Goal: Transaction & Acquisition: Purchase product/service

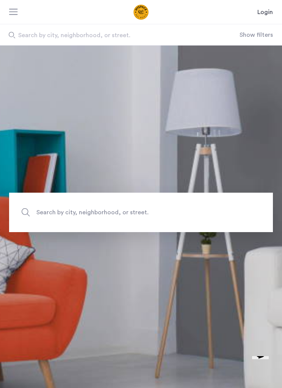
click at [67, 217] on span "Search by city, neighborhood, or street." at bounding box center [128, 212] width 185 height 10
click at [67, 226] on input "Search by city, neighborhood, or street." at bounding box center [141, 212] width 264 height 39
type input "*"
type input "**"
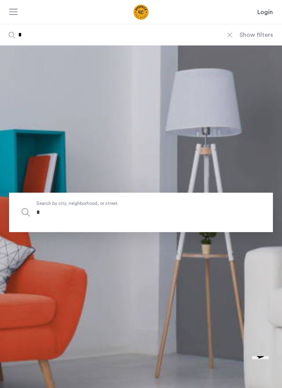
type input "**"
type input "***"
type input "****"
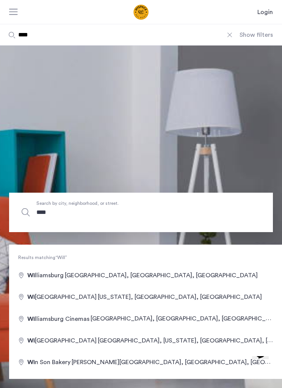
type input "*****"
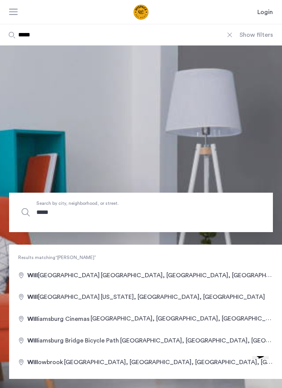
type input "******"
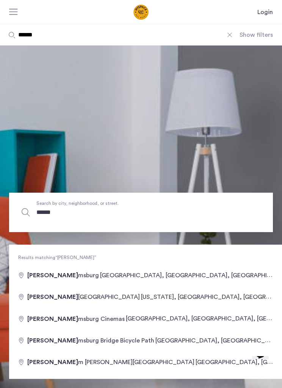
type input "*******"
type input "********"
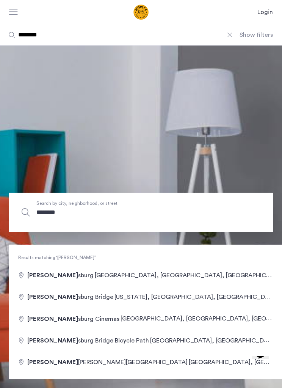
type input "*********"
type input "**********"
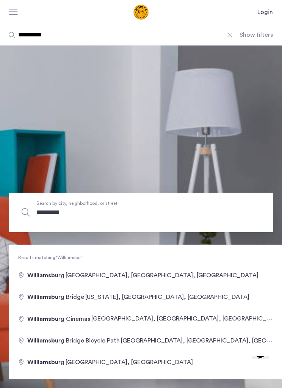
type input "**********"
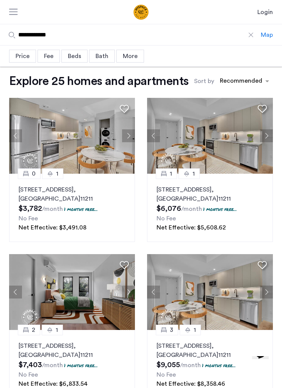
click at [244, 79] on div "sort-apartment" at bounding box center [241, 82] width 45 height 10
click at [238, 80] on div "sort-apartment" at bounding box center [241, 82] width 45 height 10
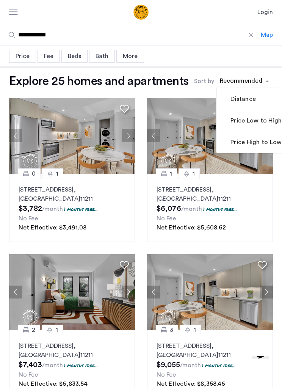
click at [256, 122] on label "Price Low to High" at bounding box center [255, 120] width 53 height 9
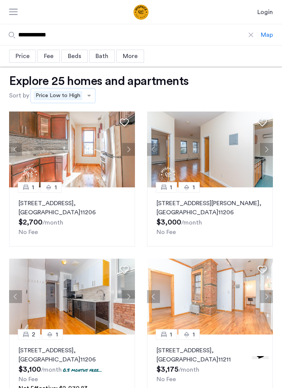
click at [75, 58] on div "Beds" at bounding box center [74, 56] width 26 height 13
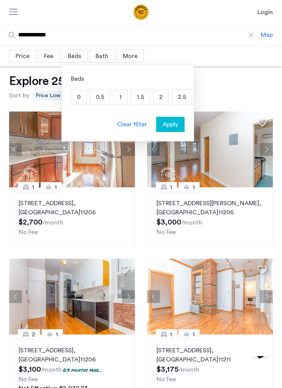
click at [158, 97] on p "2" at bounding box center [161, 97] width 15 height 14
click at [166, 128] on span "Apply" at bounding box center [171, 124] width 16 height 9
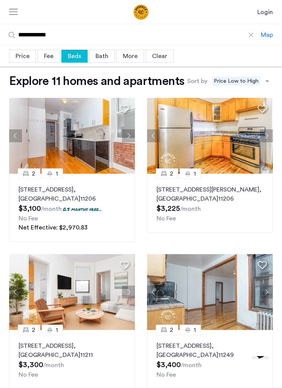
click at [264, 137] on button "Next apartment" at bounding box center [266, 135] width 13 height 13
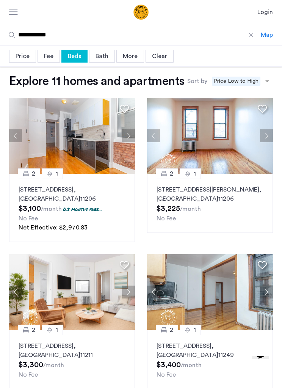
click at [264, 137] on button "Next apartment" at bounding box center [266, 135] width 13 height 13
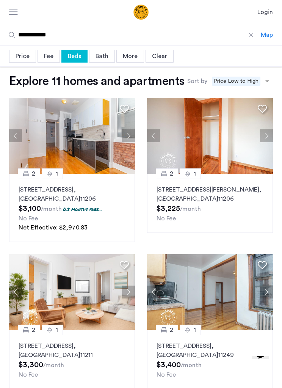
click at [268, 138] on button "Next apartment" at bounding box center [266, 135] width 13 height 13
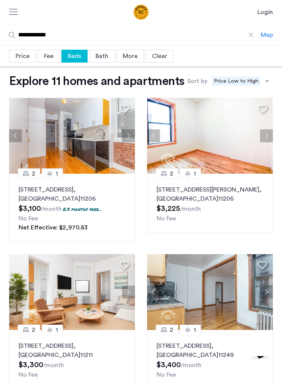
click at [268, 135] on button "Next apartment" at bounding box center [266, 135] width 13 height 13
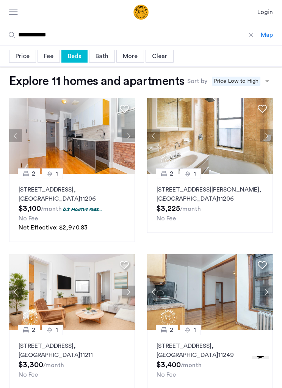
click at [268, 138] on button "Next apartment" at bounding box center [266, 135] width 13 height 13
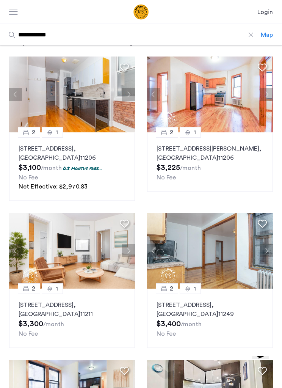
scroll to position [41, 0]
click at [228, 100] on img at bounding box center [210, 94] width 126 height 76
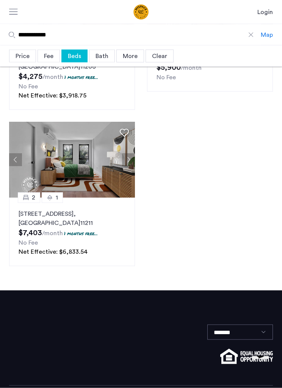
scroll to position [729, 0]
click at [16, 156] on button "Previous apartment" at bounding box center [15, 160] width 13 height 13
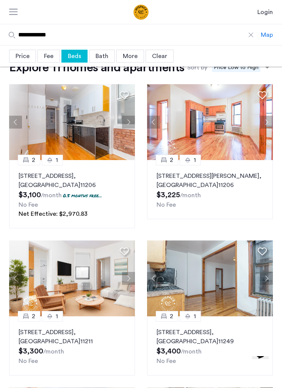
scroll to position [0, 0]
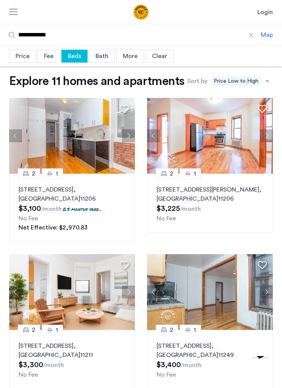
click at [16, 13] on div at bounding box center [13, 13] width 9 height 8
click at [252, 35] on div at bounding box center [251, 35] width 8 height 8
click at [252, 35] on input "**********" at bounding box center [130, 34] width 261 height 21
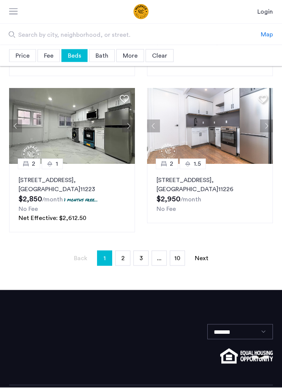
scroll to position [758, 0]
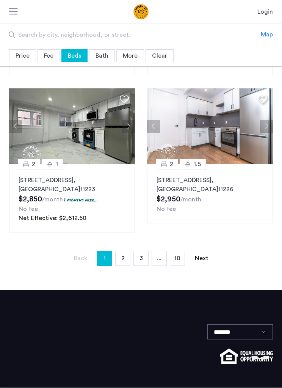
click at [121, 256] on span "2" at bounding box center [122, 259] width 3 height 6
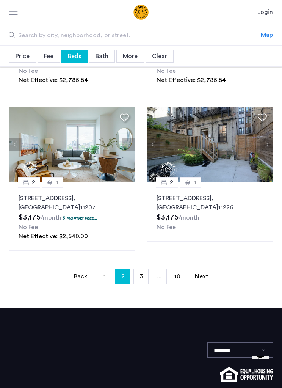
scroll to position [776, 0]
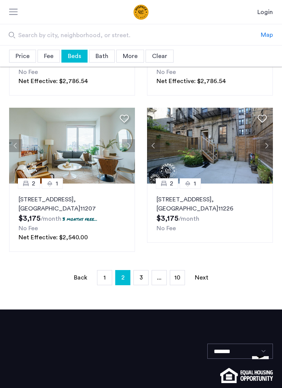
click at [150, 147] on button "Previous apartment" at bounding box center [153, 145] width 13 height 13
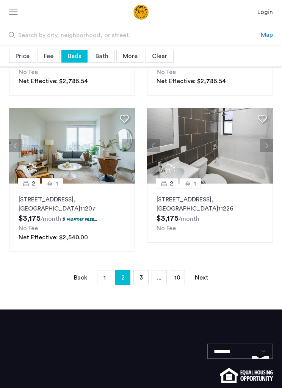
click at [148, 148] on button "Previous apartment" at bounding box center [153, 145] width 13 height 13
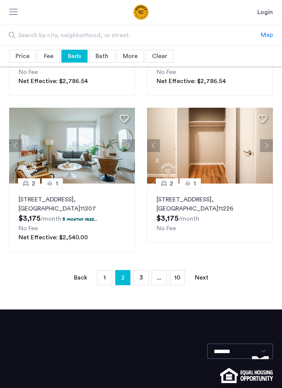
click at [148, 148] on button "Previous apartment" at bounding box center [153, 145] width 13 height 13
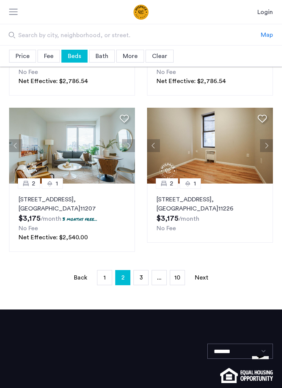
click at [150, 147] on button "Previous apartment" at bounding box center [153, 145] width 13 height 13
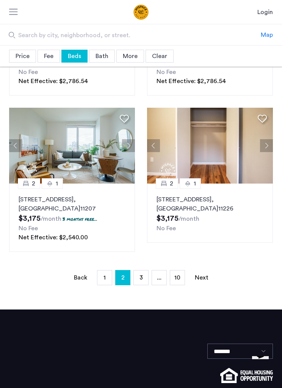
click at [150, 148] on button "Previous apartment" at bounding box center [153, 145] width 13 height 13
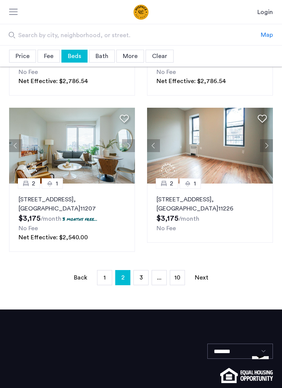
click at [130, 279] on ul "Back page 2 / 10 page 1 You're on page 2 page 3 page ... page 10 Next page" at bounding box center [141, 277] width 264 height 15
click at [134, 276] on link "page 3" at bounding box center [141, 277] width 14 height 14
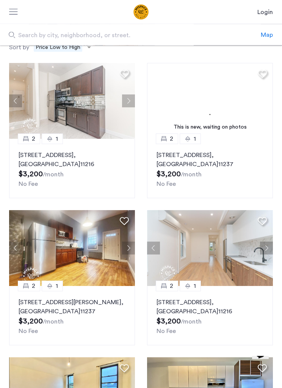
scroll to position [49, 0]
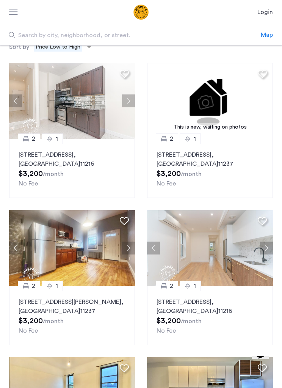
click at [160, 156] on p "237 Jefferson St, Unit 1F, Brooklyn , NY 11237" at bounding box center [210, 159] width 107 height 18
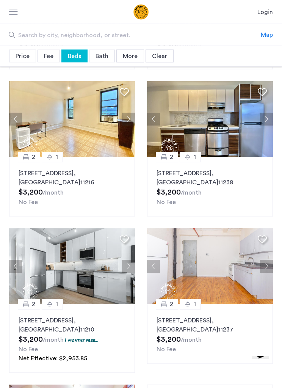
scroll to position [322, 0]
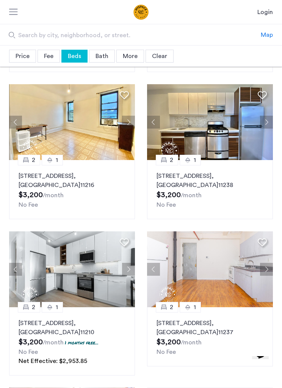
click at [52, 115] on img at bounding box center [72, 122] width 126 height 76
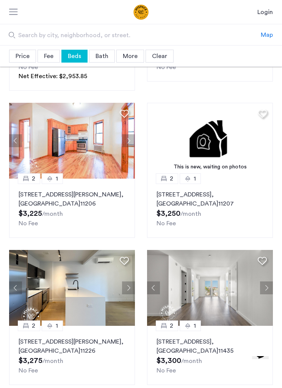
scroll to position [606, 0]
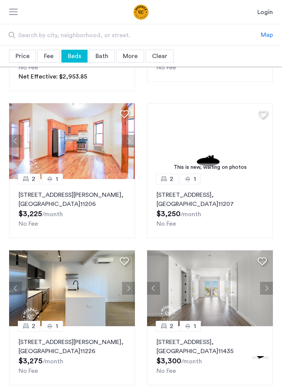
click at [224, 145] on img at bounding box center [210, 141] width 126 height 76
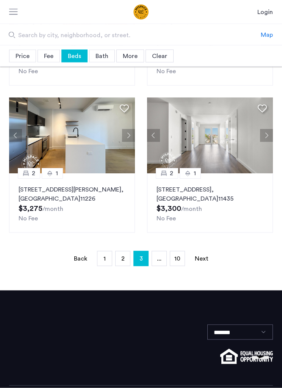
scroll to position [758, 0]
click at [165, 256] on link "page ..." at bounding box center [159, 258] width 14 height 14
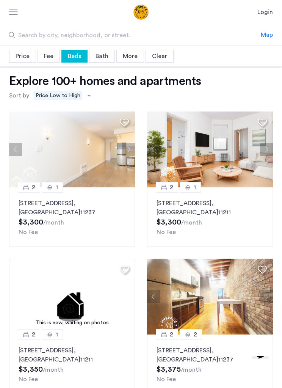
click at [234, 159] on img at bounding box center [210, 149] width 126 height 76
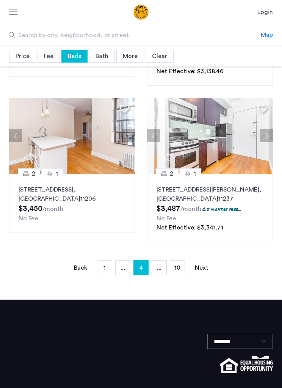
scroll to position [758, 0]
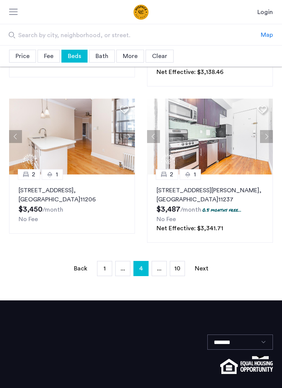
click at [157, 265] on link "page ..." at bounding box center [159, 268] width 14 height 14
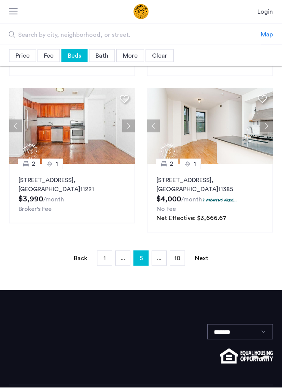
scroll to position [767, 0]
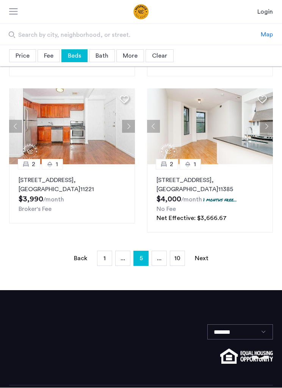
click at [162, 254] on link "page ..." at bounding box center [159, 258] width 14 height 14
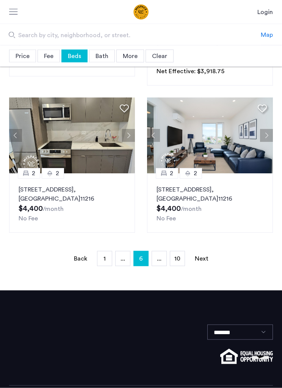
scroll to position [758, 0]
click at [158, 259] on span "..." at bounding box center [159, 259] width 5 height 6
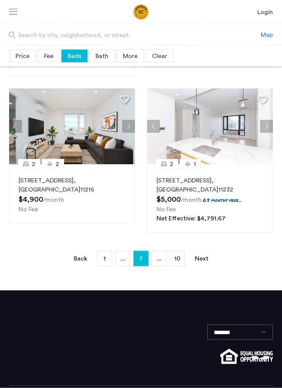
scroll to position [786, 0]
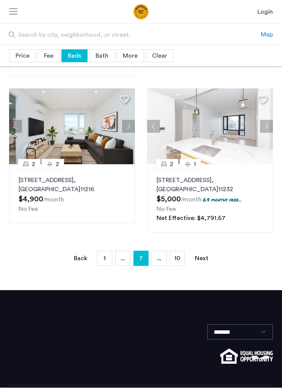
click at [162, 260] on span "..." at bounding box center [159, 259] width 5 height 6
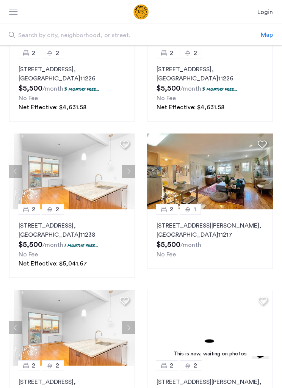
scroll to position [599, 0]
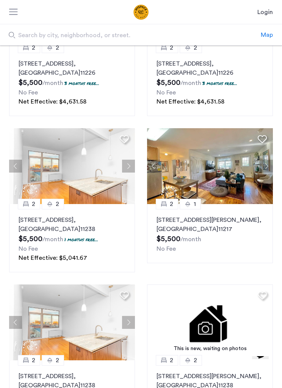
click at [208, 168] on img at bounding box center [210, 166] width 126 height 76
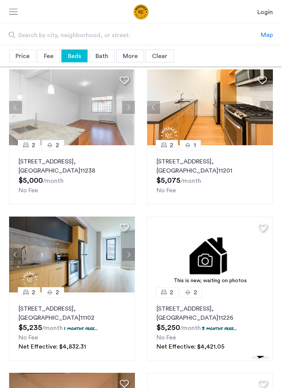
scroll to position [0, 0]
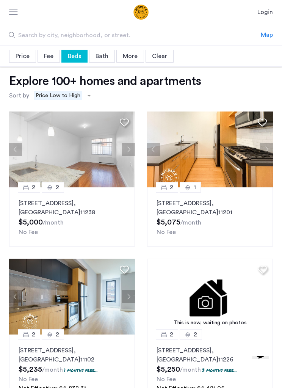
click at [17, 9] on div at bounding box center [13, 13] width 9 height 8
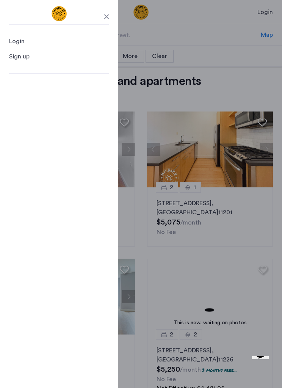
click at [33, 61] on link "Sign up" at bounding box center [59, 56] width 100 height 9
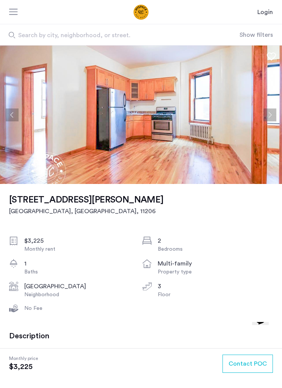
click at [269, 111] on button "Next apartment" at bounding box center [270, 114] width 13 height 13
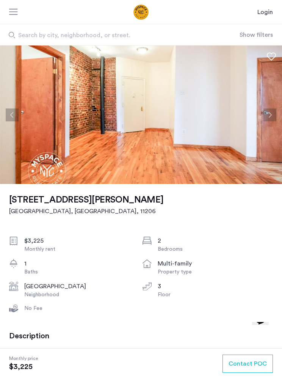
click at [271, 111] on button "Next apartment" at bounding box center [270, 114] width 13 height 13
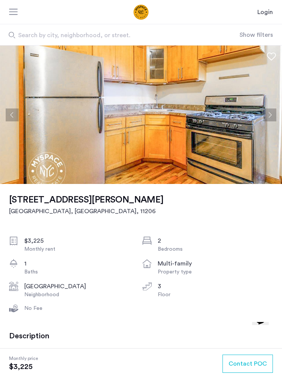
click at [274, 111] on button "Next apartment" at bounding box center [270, 114] width 13 height 13
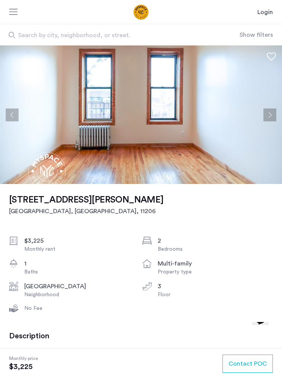
click at [269, 111] on button "Next apartment" at bounding box center [270, 114] width 13 height 13
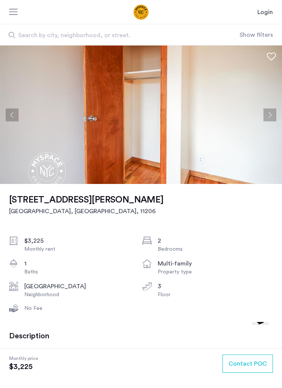
click at [269, 113] on button "Next apartment" at bounding box center [270, 114] width 13 height 13
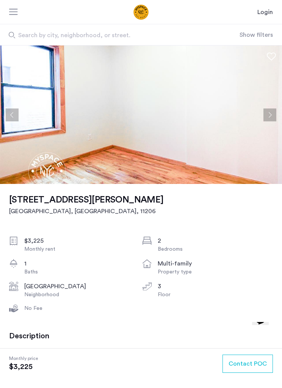
click at [269, 116] on button "Next apartment" at bounding box center [270, 114] width 13 height 13
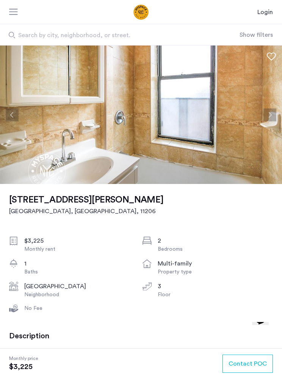
click at [271, 116] on button "Next apartment" at bounding box center [270, 114] width 13 height 13
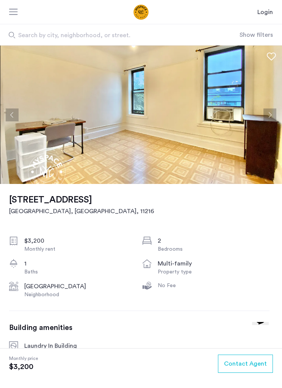
click at [267, 111] on button "Next apartment" at bounding box center [270, 114] width 13 height 13
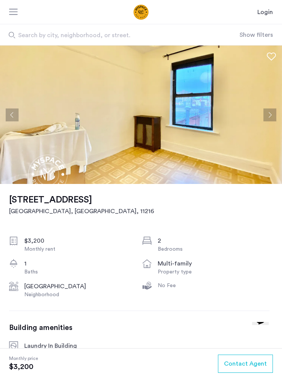
click at [269, 107] on img at bounding box center [141, 114] width 282 height 138
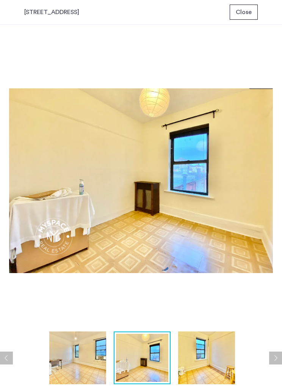
click at [267, 114] on img at bounding box center [141, 181] width 264 height 294
click at [245, 11] on span "Close" at bounding box center [244, 12] width 16 height 9
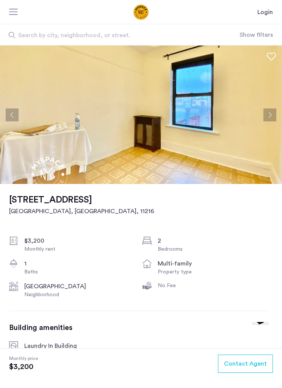
click at [269, 110] on button "Next apartment" at bounding box center [270, 114] width 13 height 13
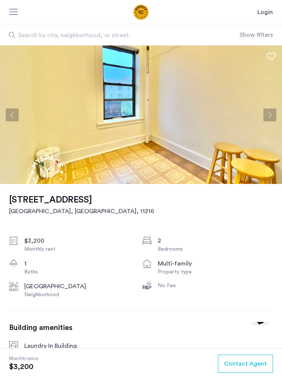
click at [274, 106] on img at bounding box center [141, 114] width 282 height 138
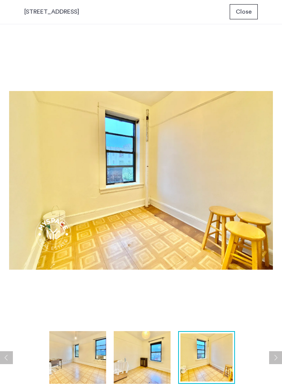
click at [245, 9] on span "Close" at bounding box center [244, 12] width 16 height 9
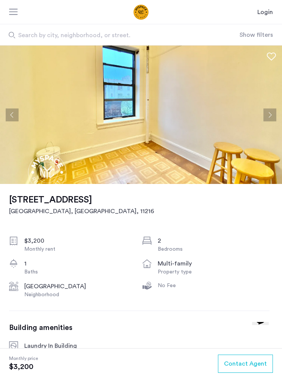
click at [276, 112] on button "Next apartment" at bounding box center [270, 114] width 13 height 13
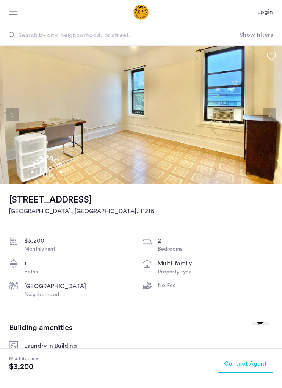
click at [276, 118] on button "Next apartment" at bounding box center [270, 114] width 13 height 13
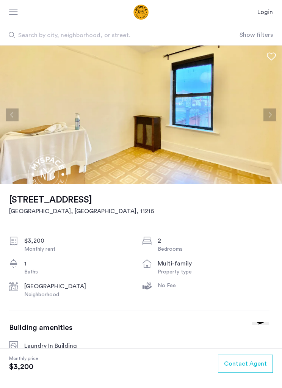
click at [273, 113] on button "Next apartment" at bounding box center [270, 114] width 13 height 13
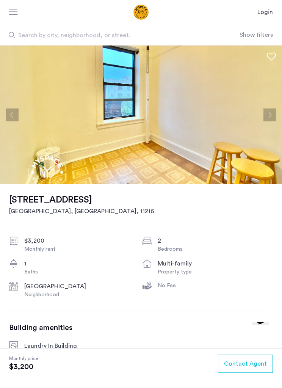
click at [275, 115] on button "Next apartment" at bounding box center [270, 114] width 13 height 13
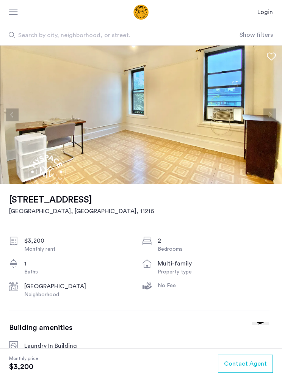
click at [276, 117] on button "Next apartment" at bounding box center [270, 114] width 13 height 13
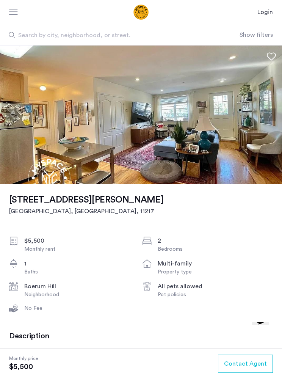
click at [271, 114] on button "Next apartment" at bounding box center [270, 114] width 13 height 13
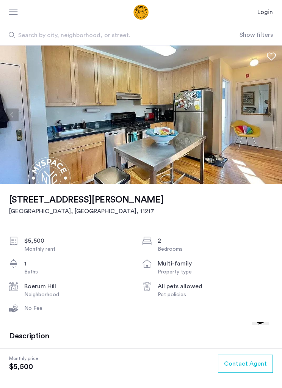
click at [267, 113] on button "Next apartment" at bounding box center [270, 114] width 13 height 13
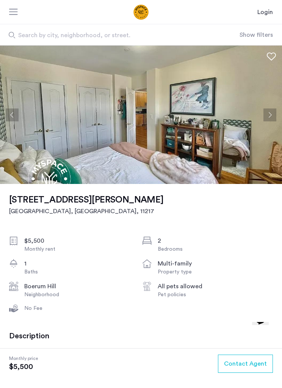
click at [265, 114] on button "Next apartment" at bounding box center [270, 114] width 13 height 13
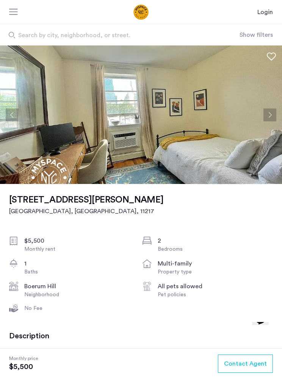
click at [265, 114] on button "Next apartment" at bounding box center [270, 114] width 13 height 13
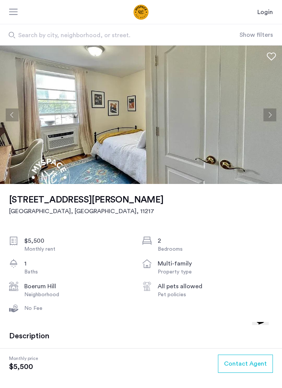
click at [265, 115] on button "Next apartment" at bounding box center [270, 114] width 13 height 13
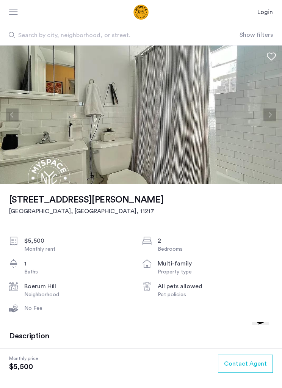
click at [264, 115] on button "Next apartment" at bounding box center [270, 114] width 13 height 13
